Goal: Task Accomplishment & Management: Use online tool/utility

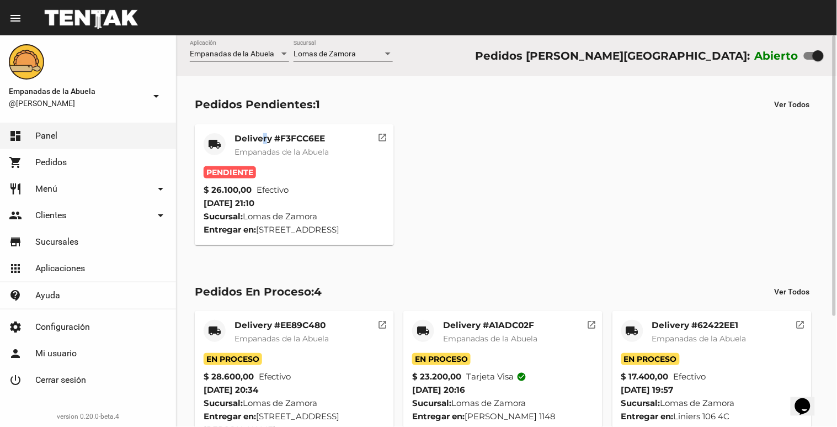
drag, startPoint x: 268, startPoint y: 140, endPoint x: 262, endPoint y: 136, distance: 8.0
click at [262, 136] on mat-card-title "Delivery #F3FCC6EE" at bounding box center [282, 138] width 94 height 11
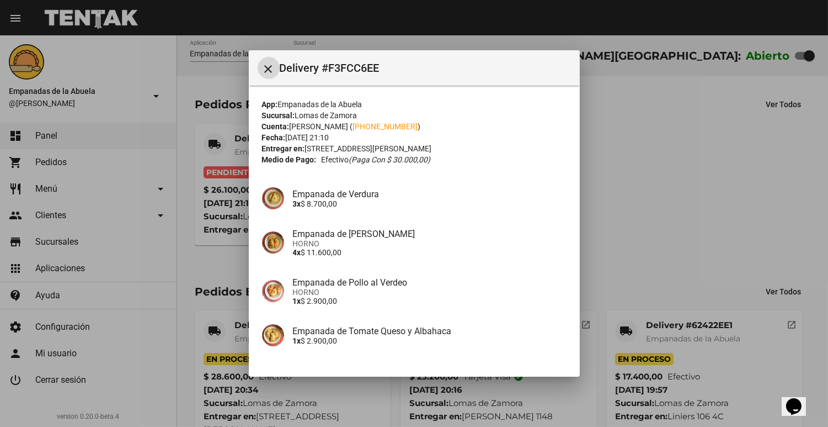
scroll to position [79, 0]
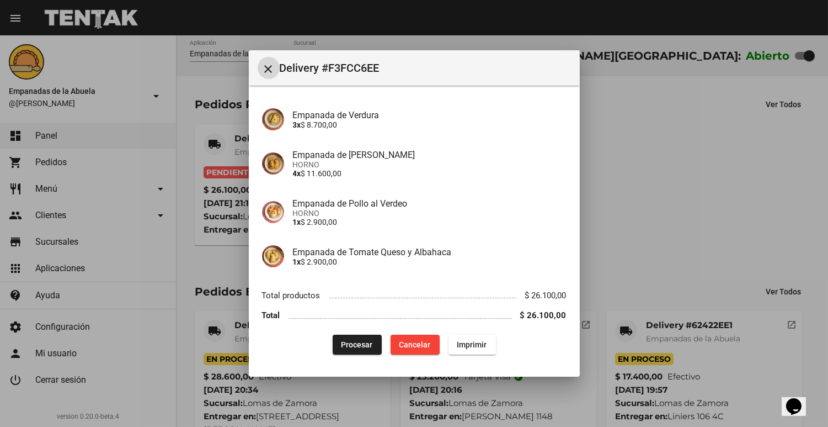
click at [354, 336] on button "Procesar" at bounding box center [357, 344] width 49 height 20
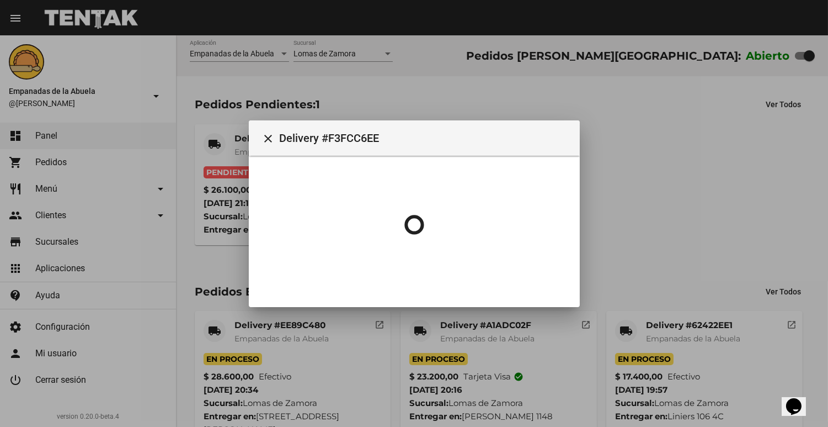
scroll to position [0, 0]
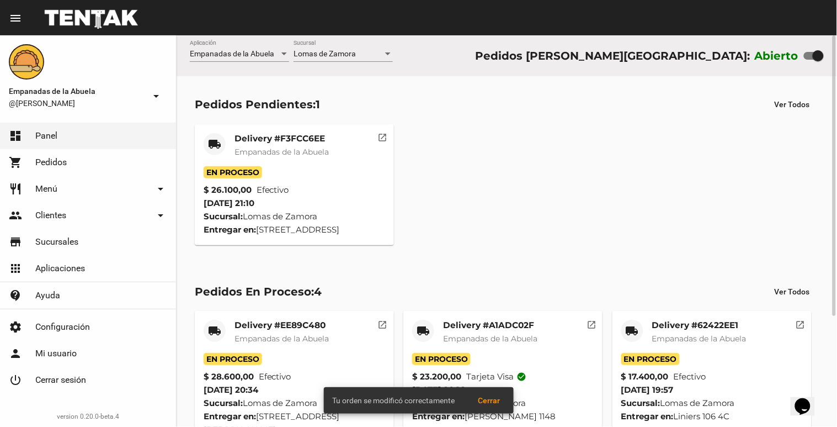
click at [274, 143] on mat-card-title "Delivery #F3FCC6EE" at bounding box center [282, 138] width 94 height 11
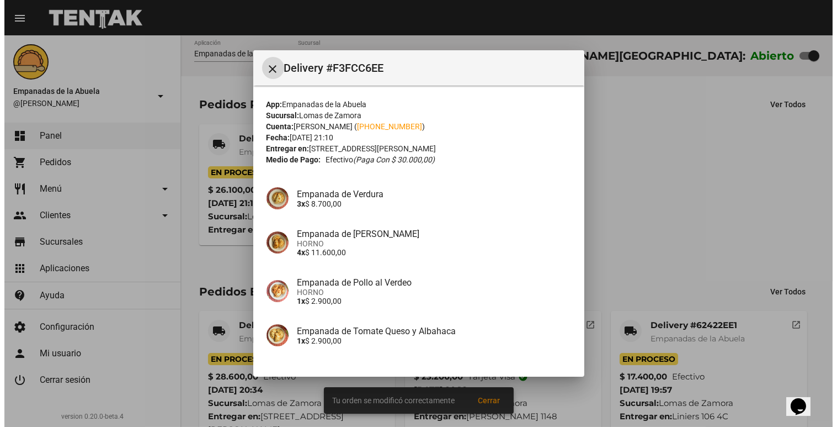
scroll to position [79, 0]
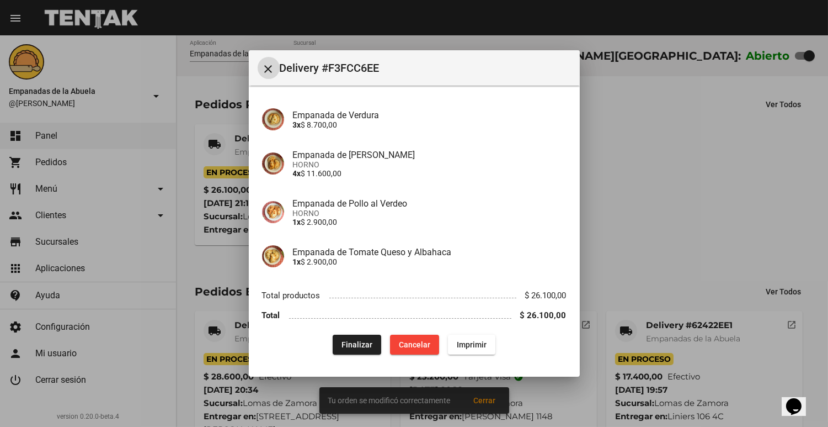
click at [459, 332] on div "App: Empanadas de la Abuela Sucursal: [PERSON_NAME] Cuenta: [PERSON_NAME] ( [PH…" at bounding box center [414, 187] width 305 height 334
click at [462, 334] on button "Imprimir" at bounding box center [471, 344] width 47 height 20
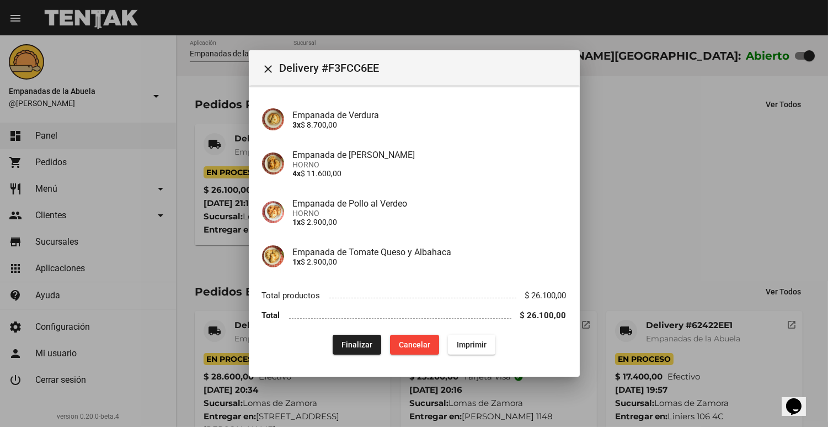
click at [274, 63] on mat-icon "close" at bounding box center [268, 68] width 13 height 13
